Goal: Find specific page/section: Find specific page/section

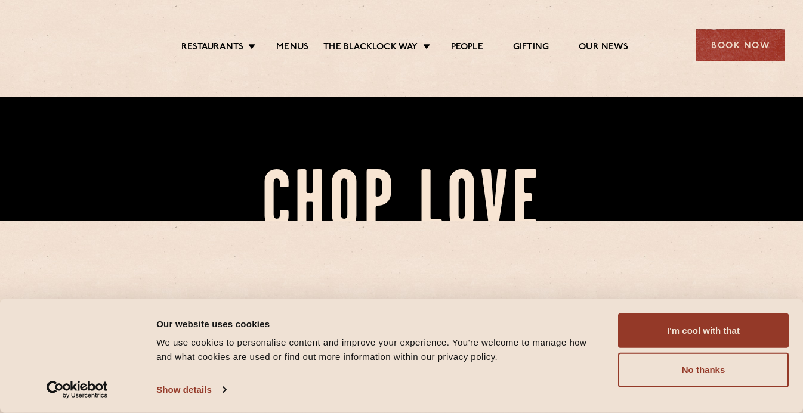
scroll to position [298, 0]
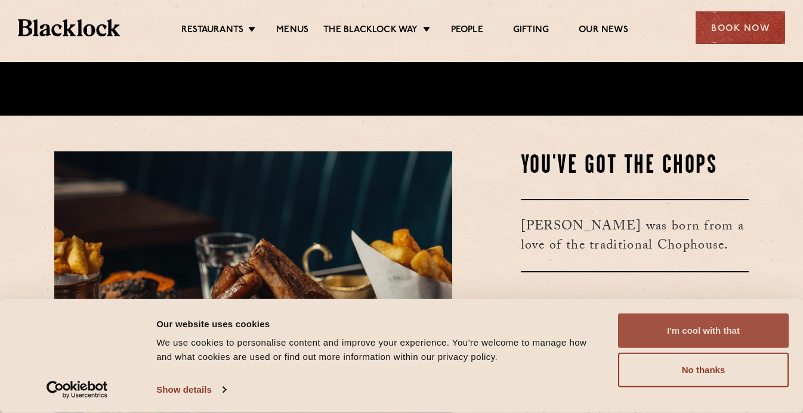
click at [675, 347] on button "I'm cool with that" at bounding box center [703, 331] width 171 height 35
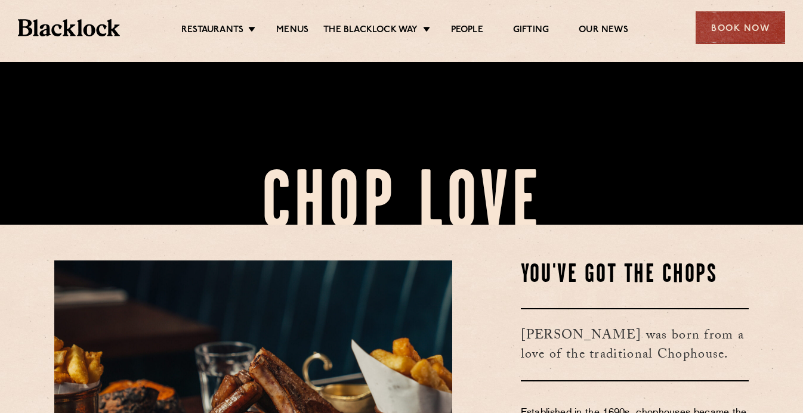
scroll to position [245, 0]
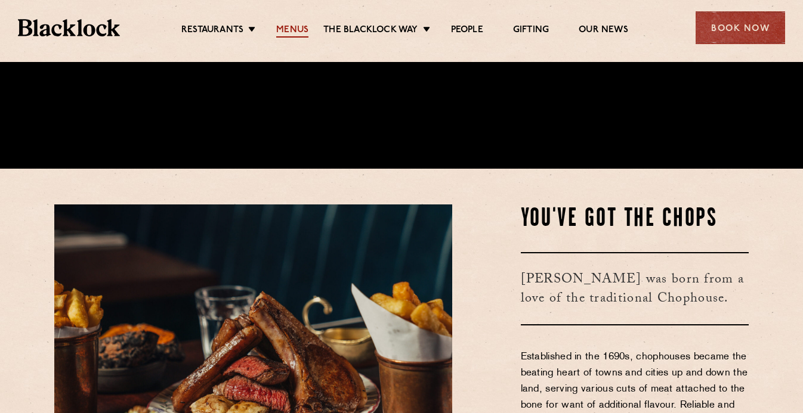
click at [291, 27] on link "Menus" at bounding box center [292, 30] width 32 height 13
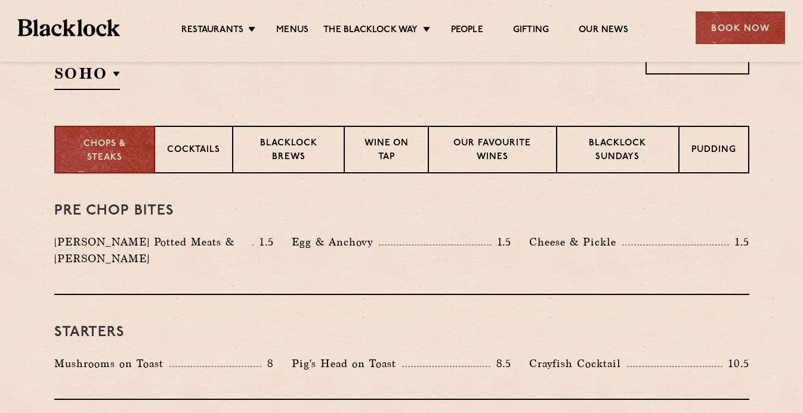
scroll to position [429, 0]
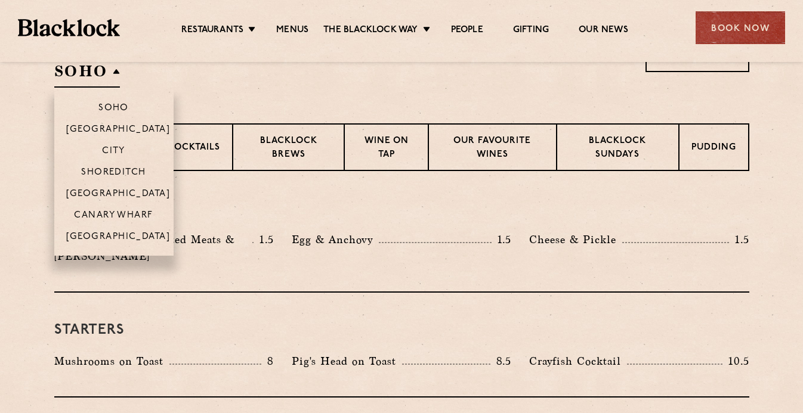
click at [106, 87] on h2 "SOHO" at bounding box center [87, 74] width 66 height 27
click at [122, 188] on li "[GEOGRAPHIC_DATA]" at bounding box center [113, 193] width 119 height 21
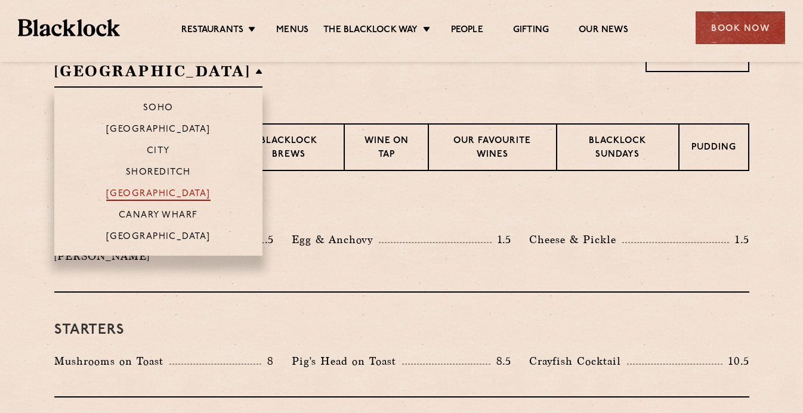
click at [158, 194] on p "[GEOGRAPHIC_DATA]" at bounding box center [158, 195] width 104 height 12
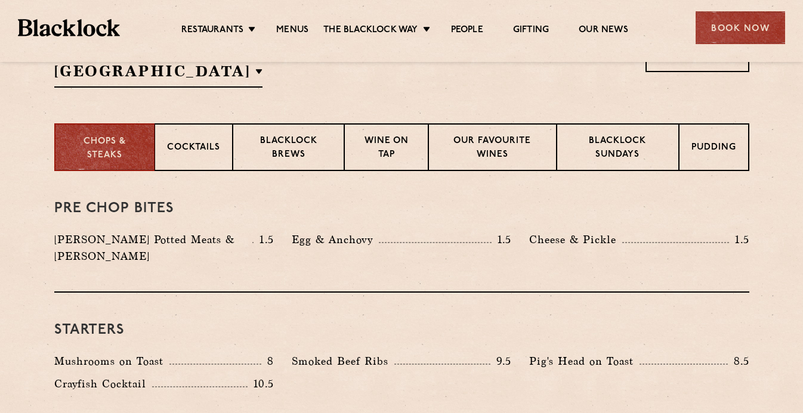
click at [283, 323] on h3 "Starters" at bounding box center [401, 331] width 695 height 16
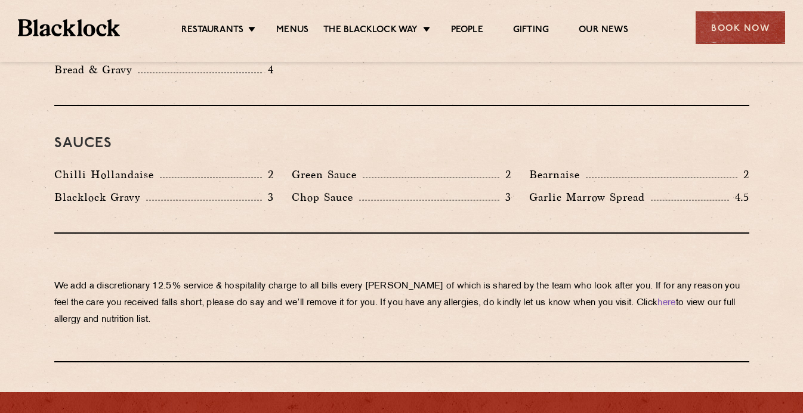
scroll to position [1996, 0]
